Goal: Task Accomplishment & Management: Manage account settings

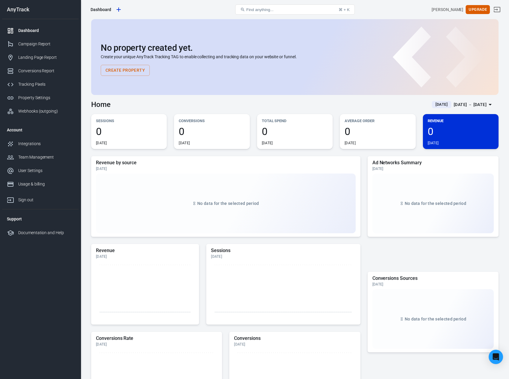
click at [45, 299] on nav "AnyTrack Dashboard Campaign Report Landing Page Report Conversions Report Track…" at bounding box center [40, 189] width 81 height 379
click at [449, 10] on div "[PERSON_NAME]" at bounding box center [448, 10] width 32 height 6
click at [54, 280] on nav "AnyTrack Dashboard Campaign Report Landing Page Report Conversions Report Track…" at bounding box center [40, 189] width 81 height 379
click at [49, 159] on div "Team Management" at bounding box center [46, 157] width 56 height 6
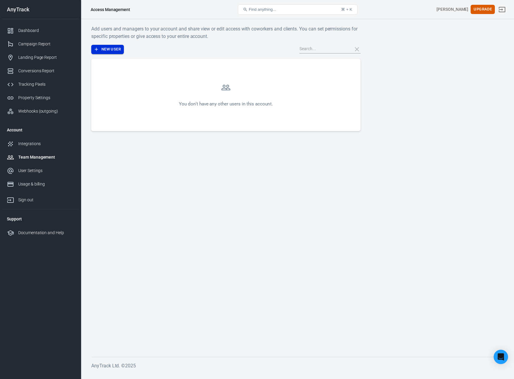
click at [102, 50] on button "New User" at bounding box center [107, 49] width 33 height 9
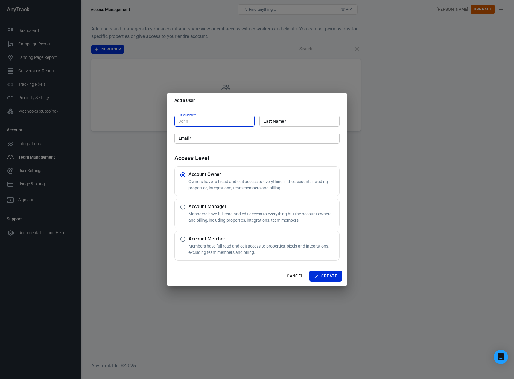
type input "[EMAIL_ADDRESS][DOMAIN_NAME]"
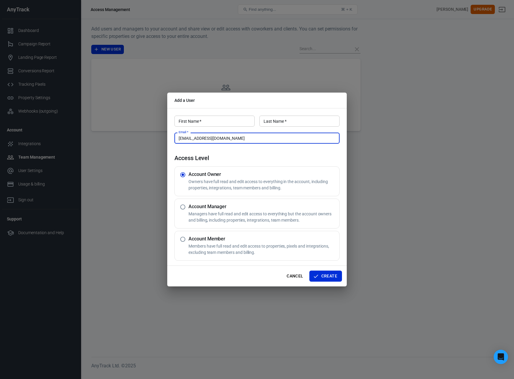
click at [184, 207] on input "radio" at bounding box center [182, 207] width 11 height 11
radio input "true"
radio input "false"
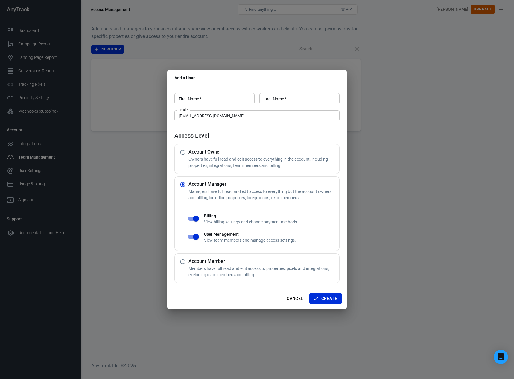
click at [190, 239] on input "checkbox" at bounding box center [196, 236] width 34 height 11
checkbox input "false"
click at [208, 99] on input "First Name   *" at bounding box center [214, 98] width 80 height 11
click at [235, 85] on h2 "Add a User" at bounding box center [256, 78] width 179 height 16
click at [295, 300] on button "Cancel" at bounding box center [294, 298] width 21 height 11
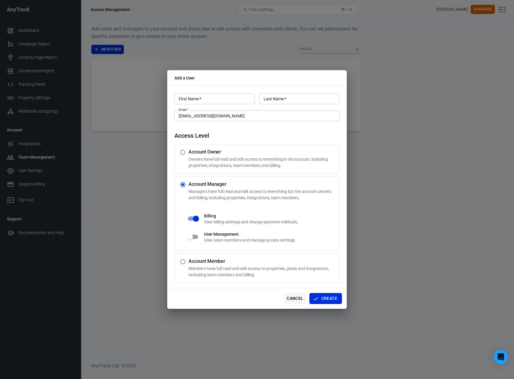
radio input "true"
radio input "false"
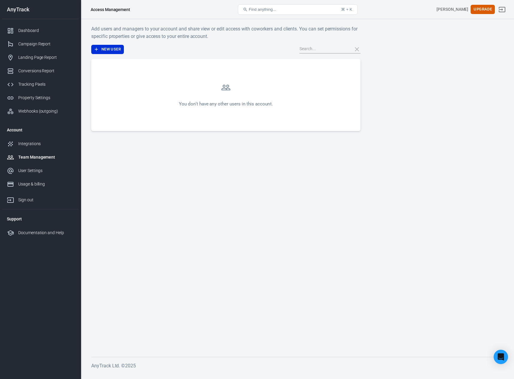
click at [56, 275] on nav "AnyTrack Dashboard Campaign Report Landing Page Report Conversions Report Track…" at bounding box center [40, 189] width 81 height 379
click at [39, 140] on link "Integrations" at bounding box center [40, 143] width 77 height 13
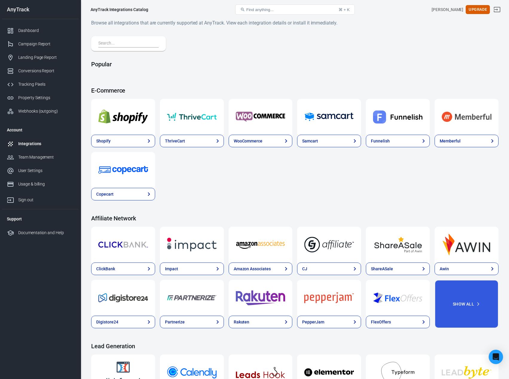
click at [282, 185] on div "Shopify ThriveCart WooCommerce Samcart Funnelish Memberful Copecart" at bounding box center [294, 150] width 407 height 102
click at [138, 45] on input "text" at bounding box center [127, 44] width 58 height 8
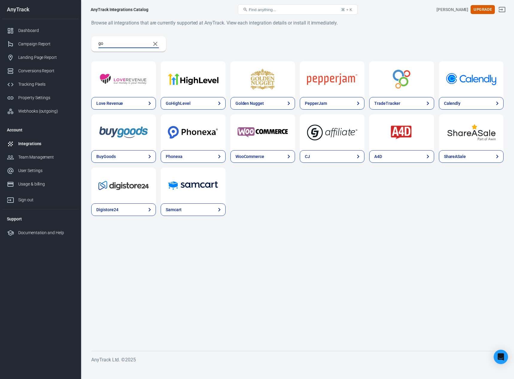
type input "g"
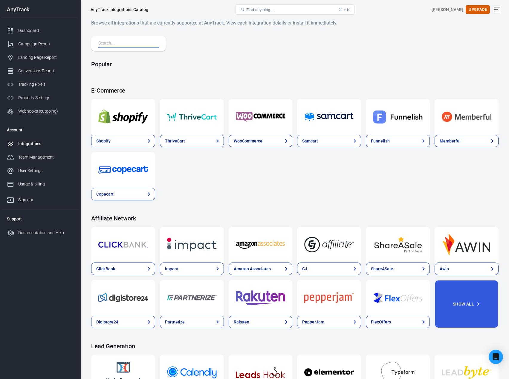
click at [270, 120] on img at bounding box center [261, 117] width 50 height 22
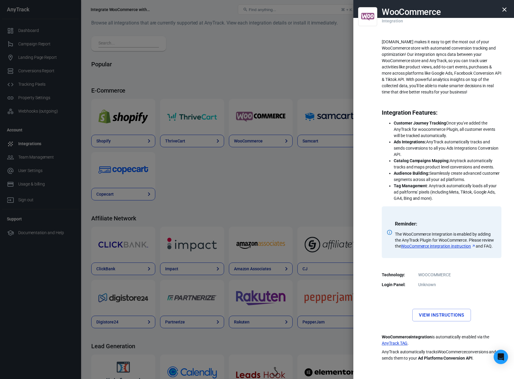
click at [384, 177] on ul "Customer Journey Tracking Once you've added the AnyTrack for woocommerce Plugin…" at bounding box center [441, 161] width 120 height 82
click at [394, 347] on link "AnyTrack TAG" at bounding box center [394, 344] width 26 height 6
